Goal: Navigation & Orientation: Understand site structure

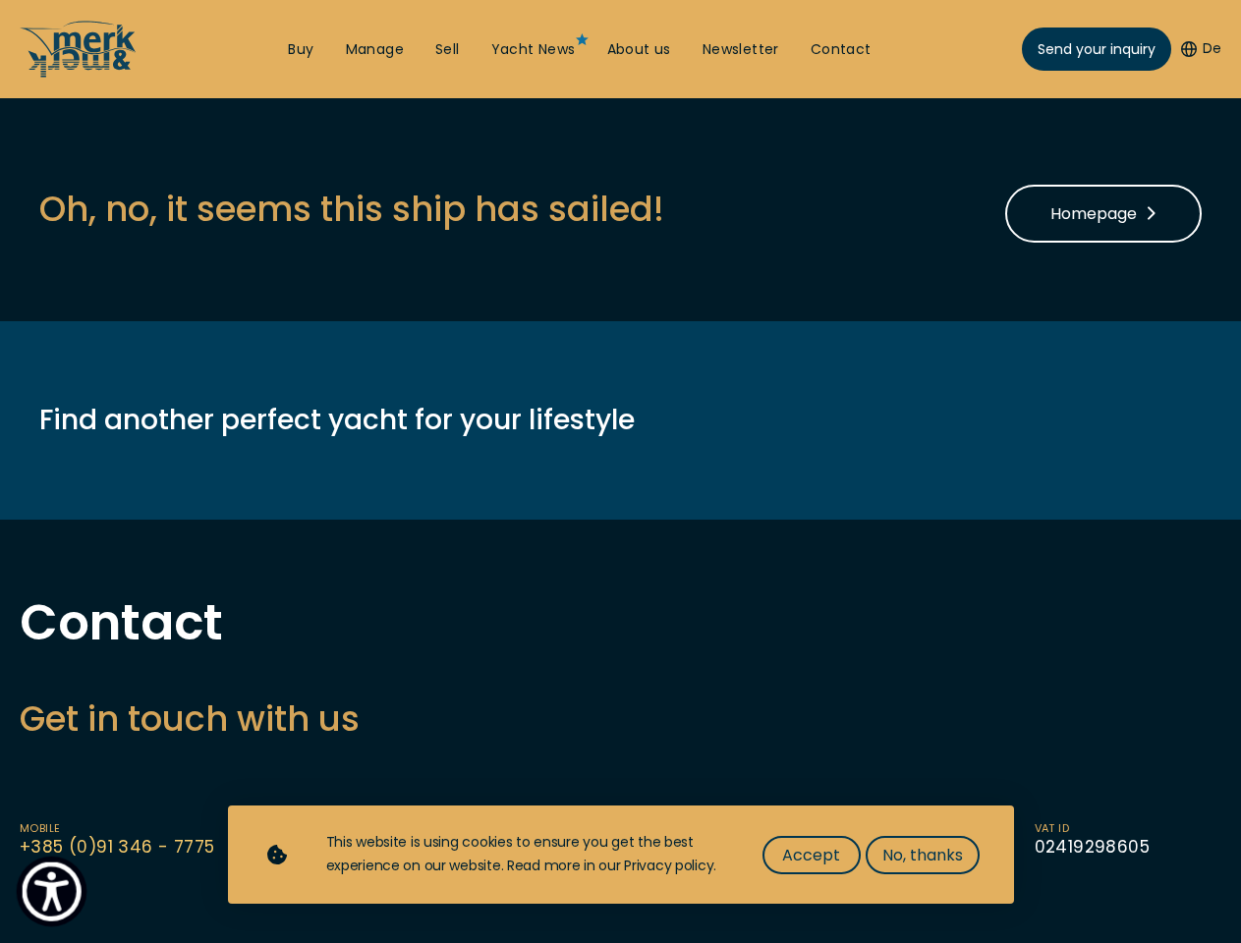
click at [51, 891] on img "Show Accessibility Preferences" at bounding box center [52, 892] width 60 height 60
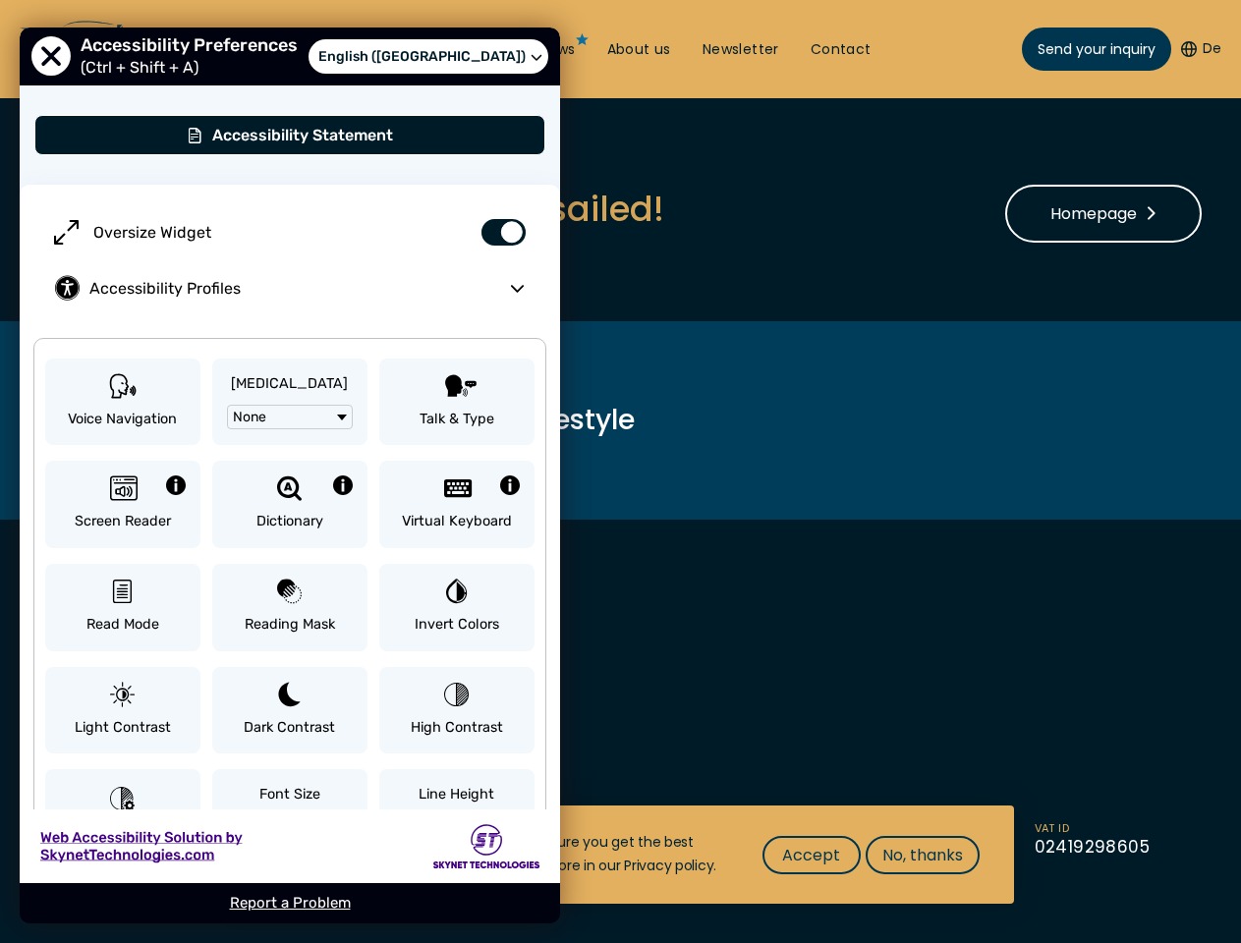
click at [1199, 49] on button "De" at bounding box center [1201, 49] width 40 height 20
click at [351, 208] on label "Oversize Widget" at bounding box center [289, 232] width 501 height 56
click at [462, 208] on input "Oversize Widget" at bounding box center [496, 221] width 69 height 34
checkbox input "false"
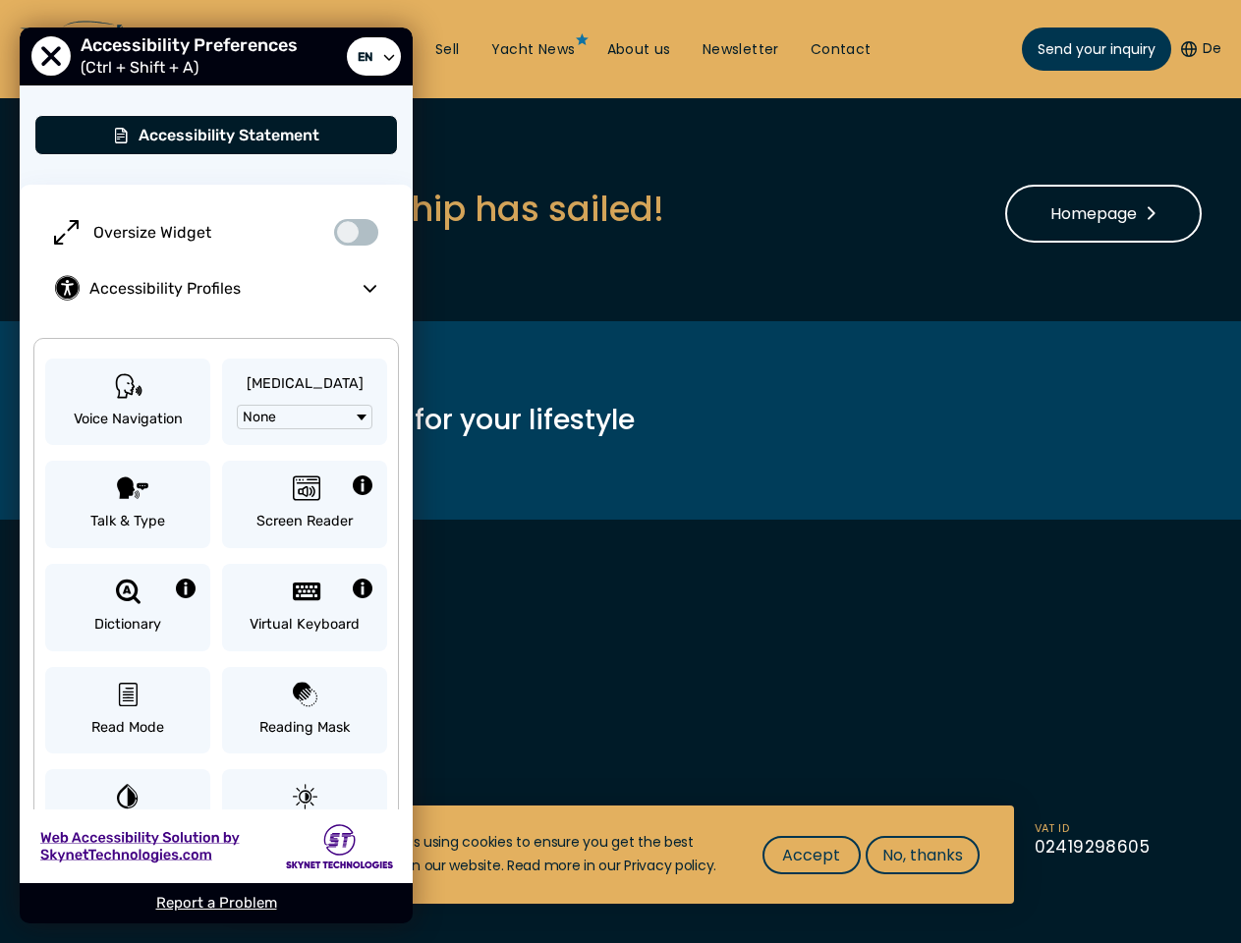
click at [620, 718] on h3 "Get in touch with us" at bounding box center [621, 719] width 1202 height 48
click at [811, 855] on span "Accept" at bounding box center [811, 855] width 58 height 25
